Goal: Task Accomplishment & Management: Manage account settings

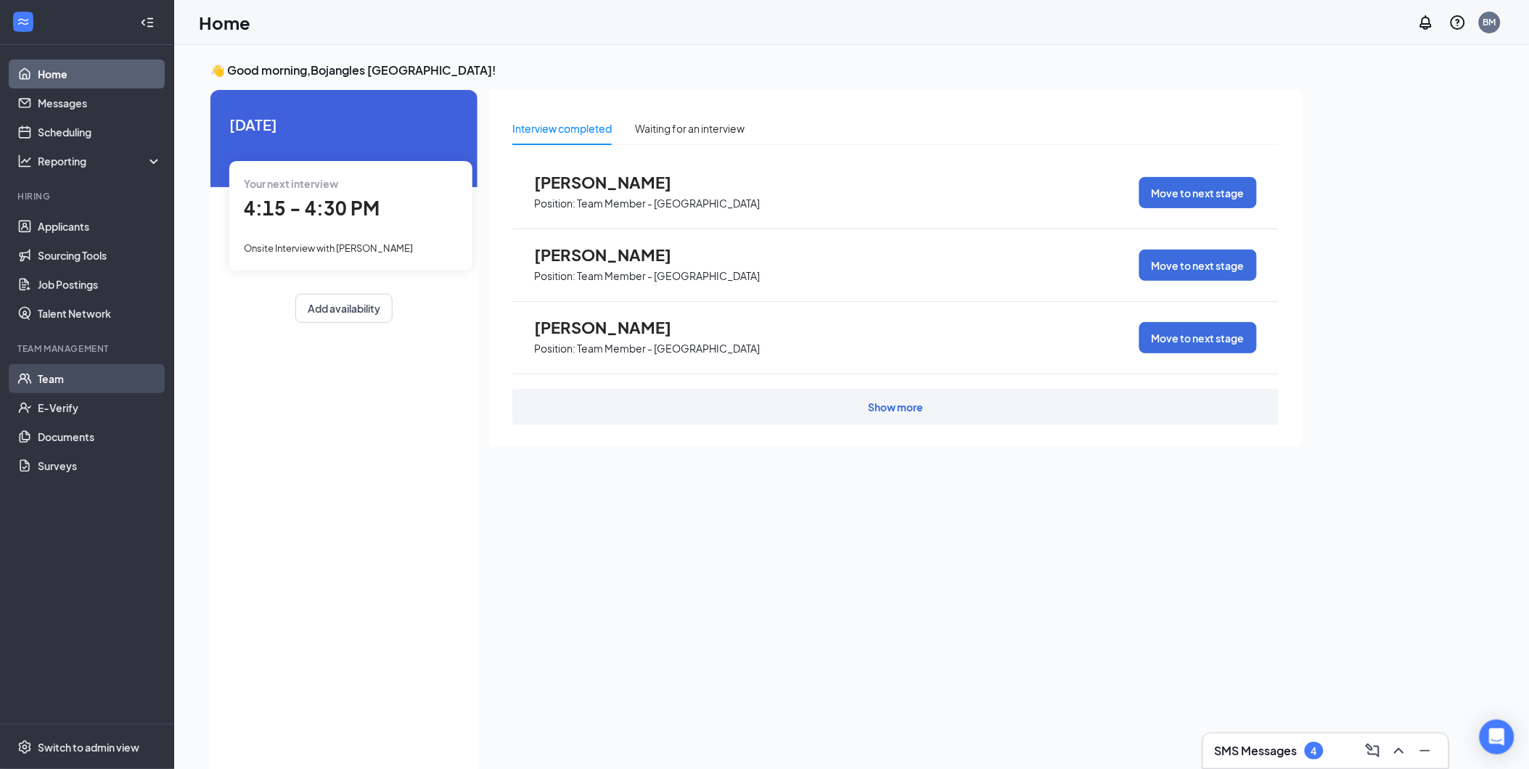
click at [53, 383] on link "Team" at bounding box center [100, 378] width 124 height 29
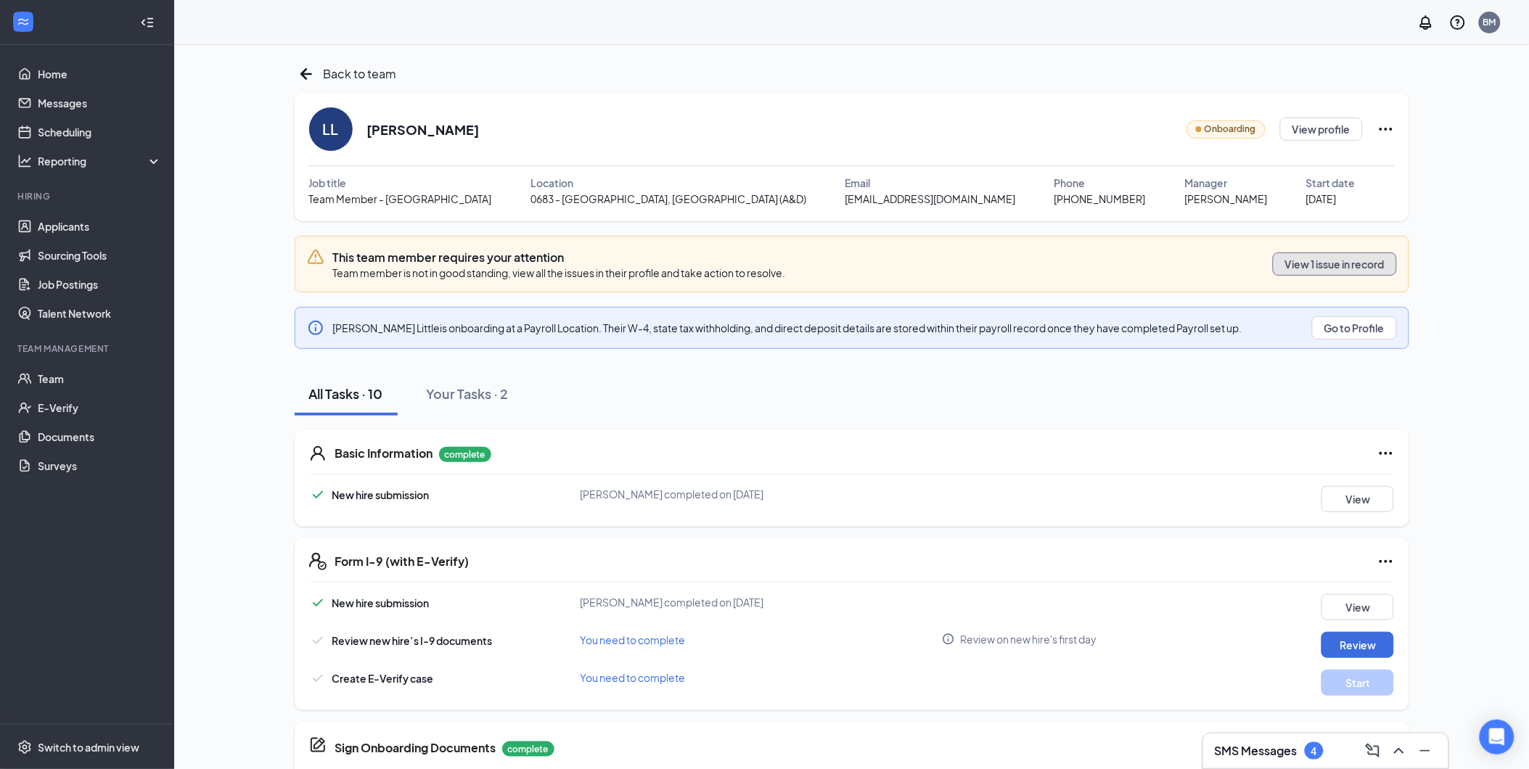
click at [1316, 264] on button "View 1 issue in record" at bounding box center [1335, 264] width 124 height 23
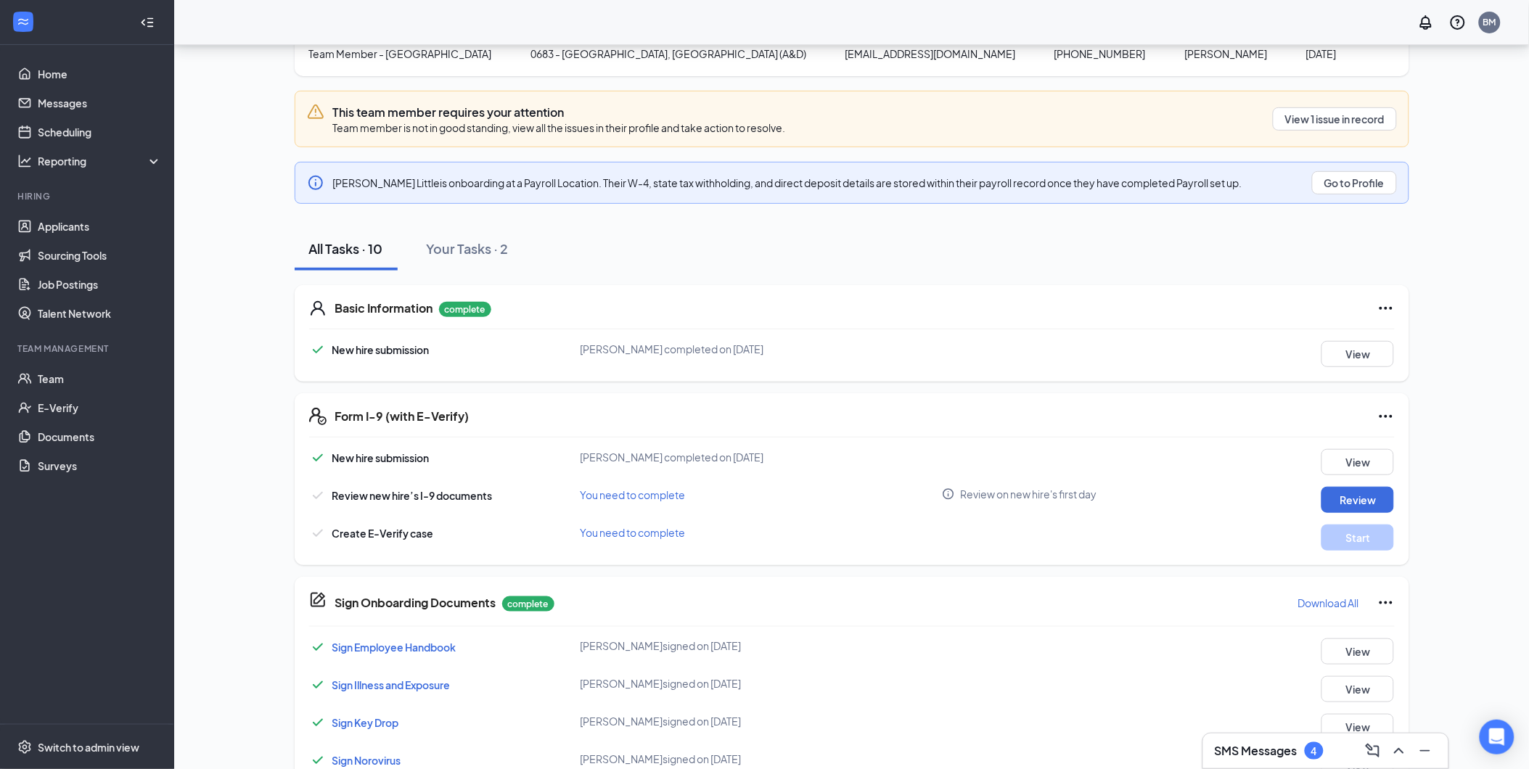
scroll to position [99, 0]
